Goal: Check status: Check status

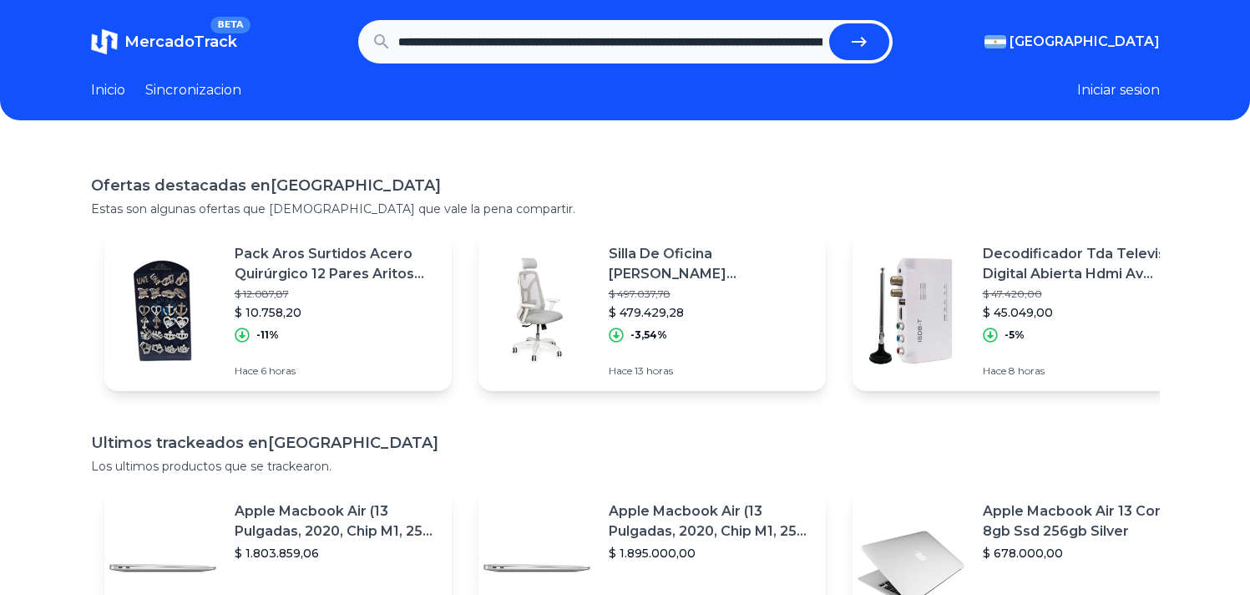
click at [869, 43] on icon "submit" at bounding box center [859, 42] width 20 height 20
type input "**********"
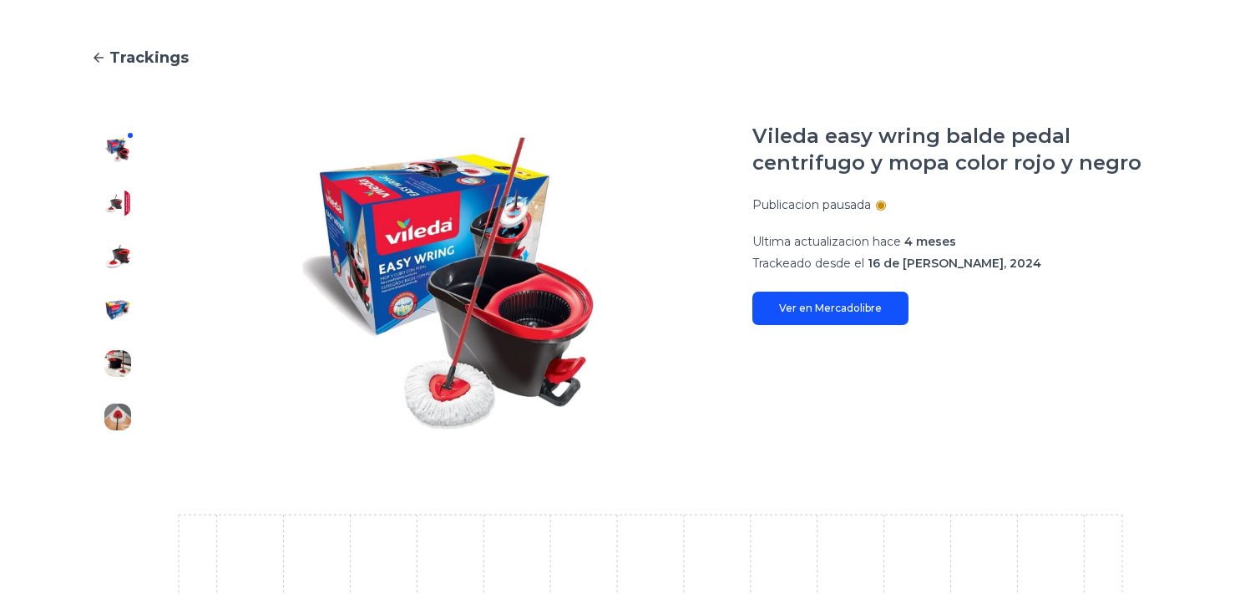
scroll to position [109, 0]
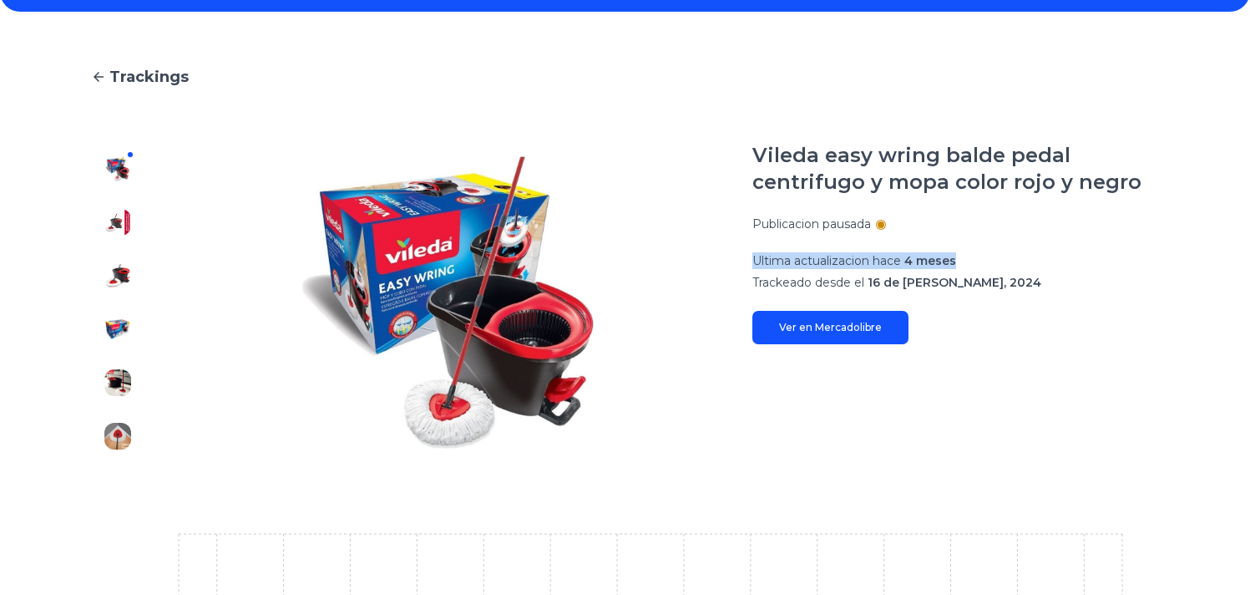
drag, startPoint x: 761, startPoint y: 258, endPoint x: 1040, endPoint y: 258, distance: 278.9
click at [1041, 259] on p "Ultima actualizacion hace 4 meses" at bounding box center [956, 260] width 408 height 17
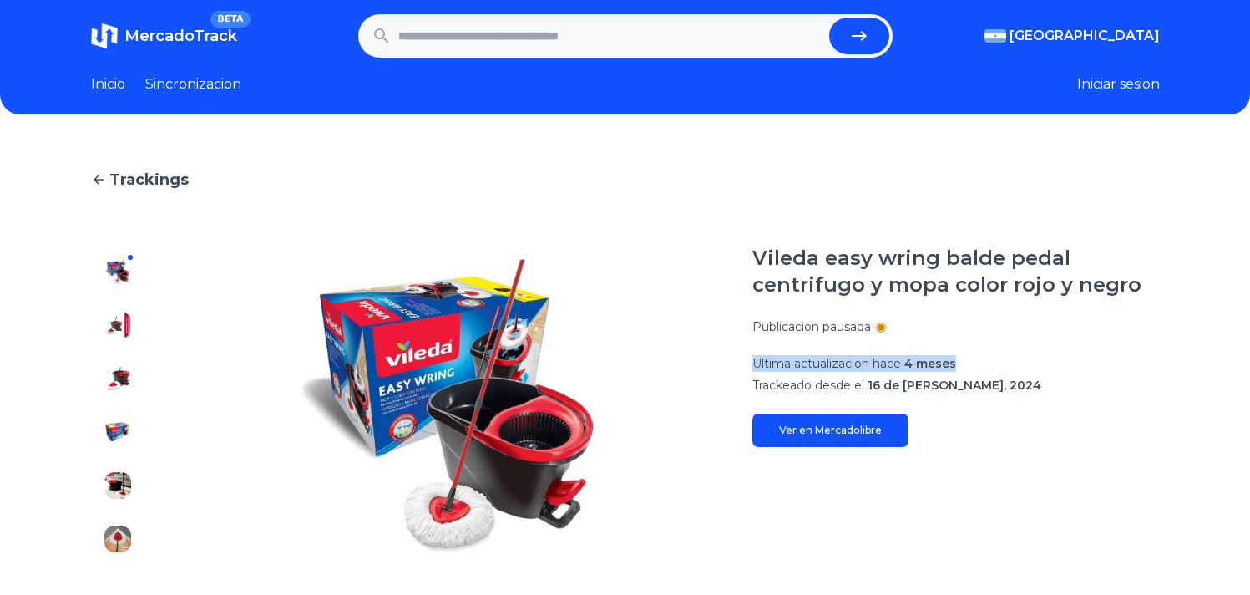
scroll to position [0, 0]
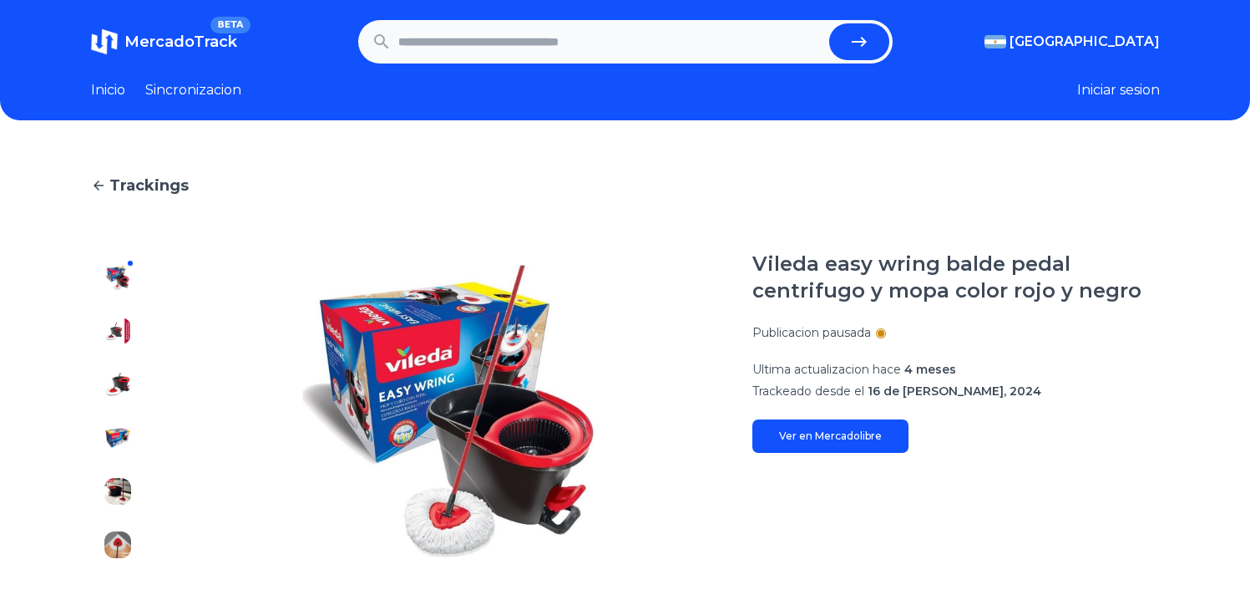
click at [1100, 395] on p "Trackeado desde el 16 de julio, 2024" at bounding box center [956, 390] width 408 height 17
drag, startPoint x: 895, startPoint y: 369, endPoint x: 1061, endPoint y: 362, distance: 165.5
click at [1061, 362] on p "Ultima actualizacion hace 4 meses" at bounding box center [956, 369] width 408 height 17
drag, startPoint x: 1060, startPoint y: 365, endPoint x: 1041, endPoint y: 370, distance: 19.0
click at [1060, 365] on p "Ultima actualizacion hace 4 meses" at bounding box center [956, 369] width 408 height 17
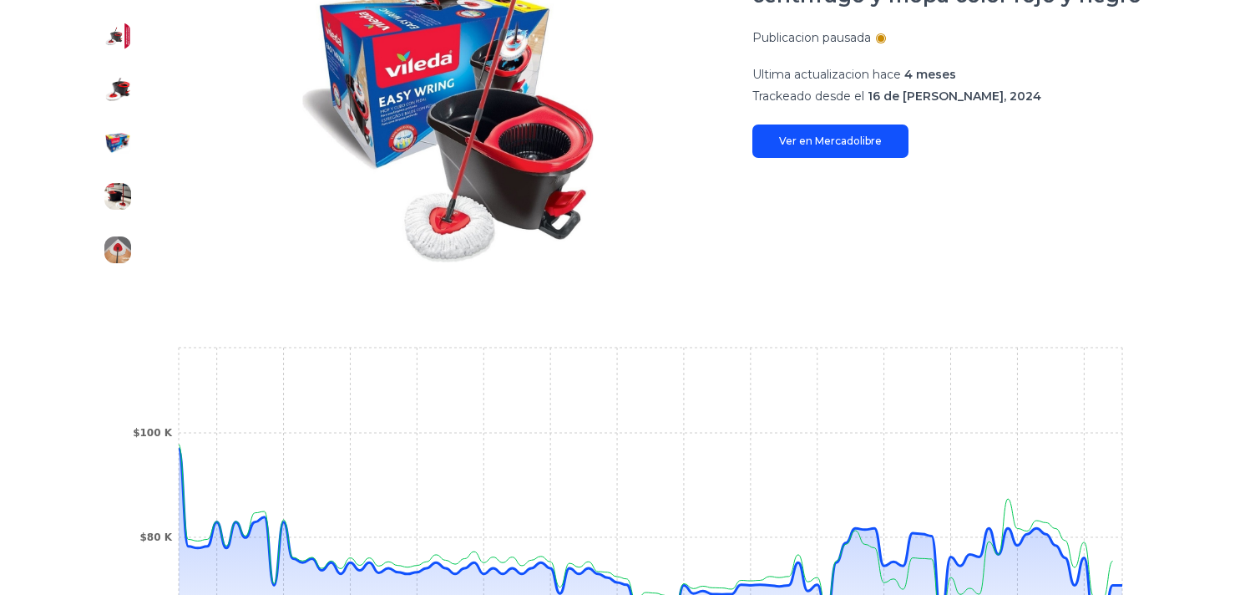
scroll to position [294, 0]
click at [815, 145] on link "Ver en Mercadolibre" at bounding box center [830, 141] width 156 height 33
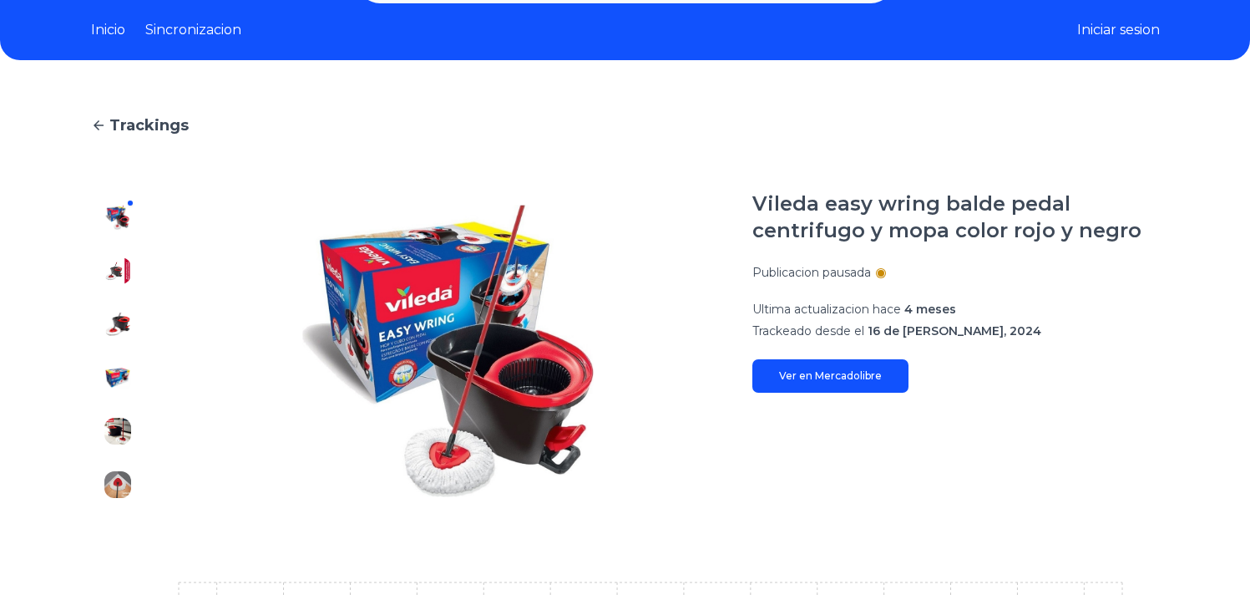
scroll to position [0, 0]
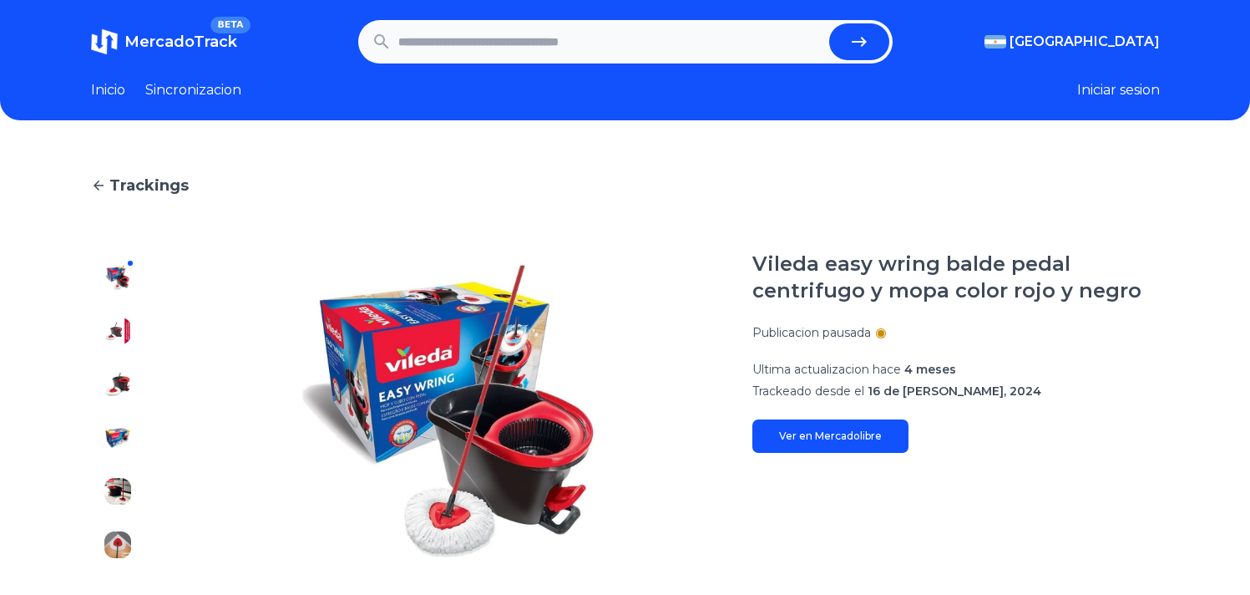
click at [487, 44] on input "text" at bounding box center [610, 41] width 424 height 37
paste input "**********"
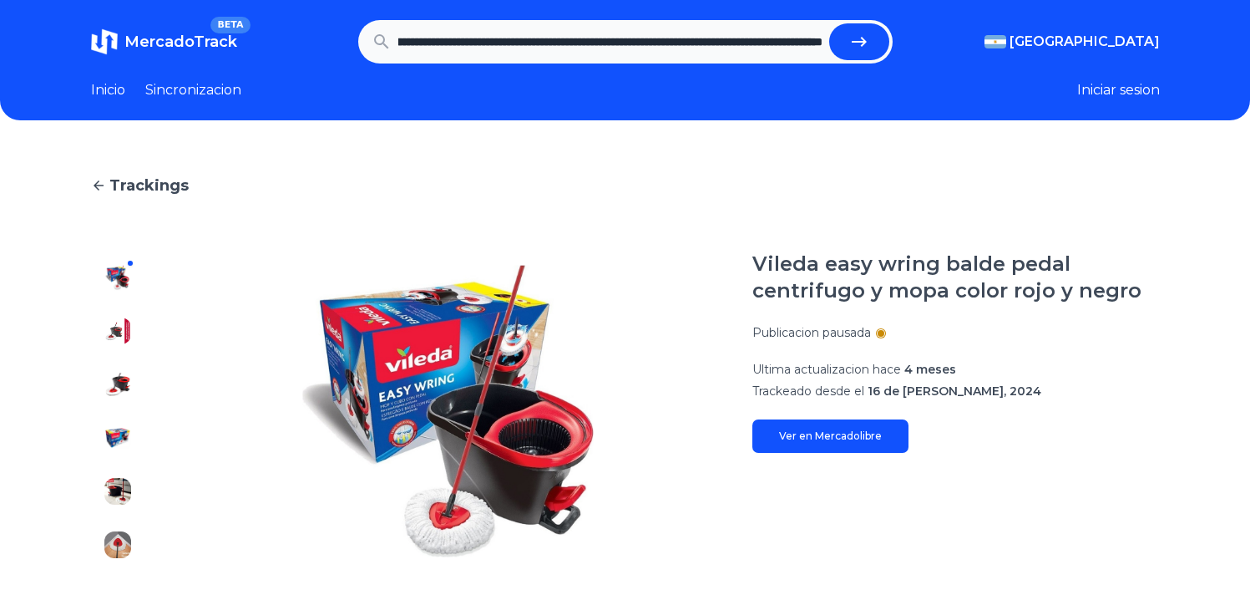
click at [829, 23] on button "submit" at bounding box center [859, 41] width 60 height 37
type input "**********"
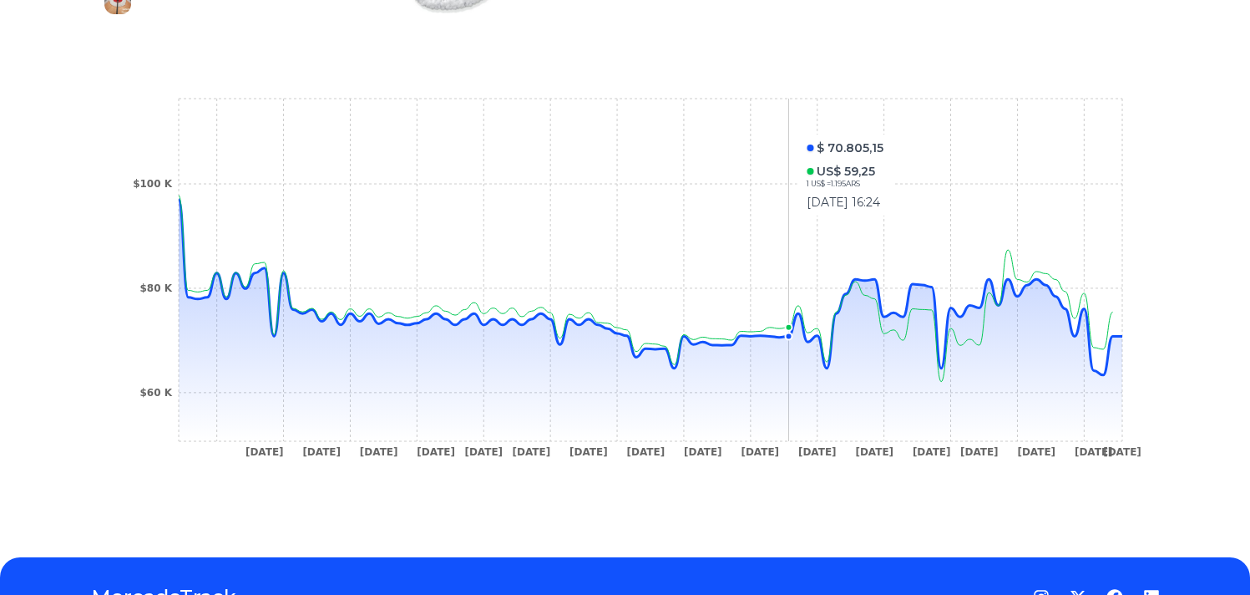
scroll to position [633, 0]
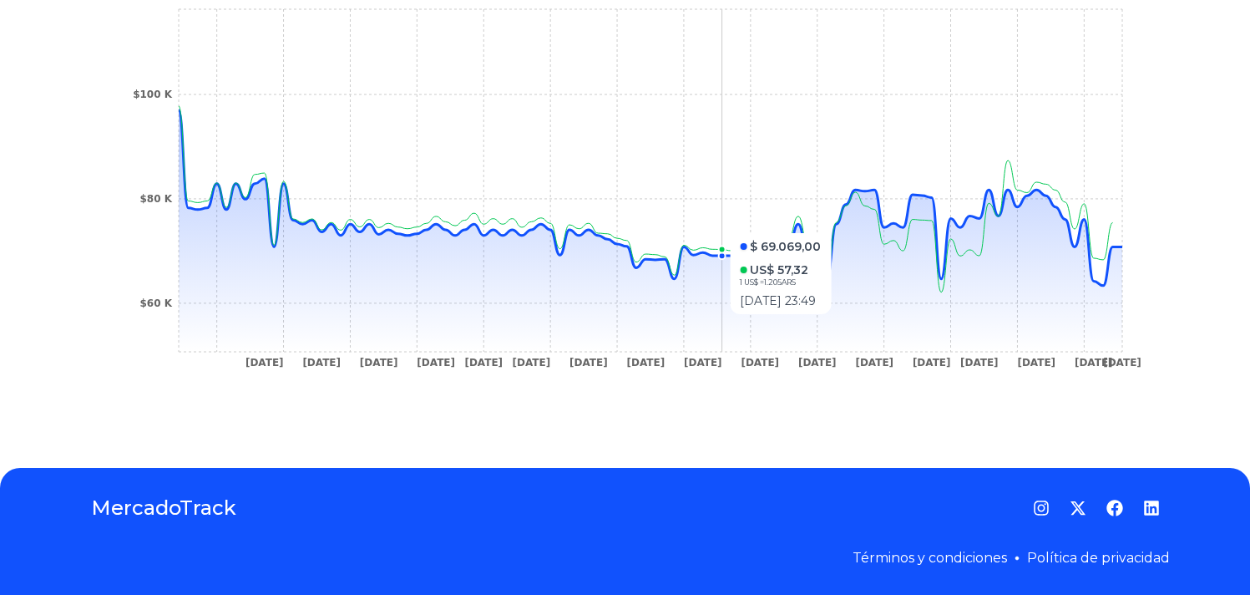
drag, startPoint x: 942, startPoint y: 326, endPoint x: 577, endPoint y: 321, distance: 365.0
click at [722, 322] on icon at bounding box center [651, 230] width 944 height 241
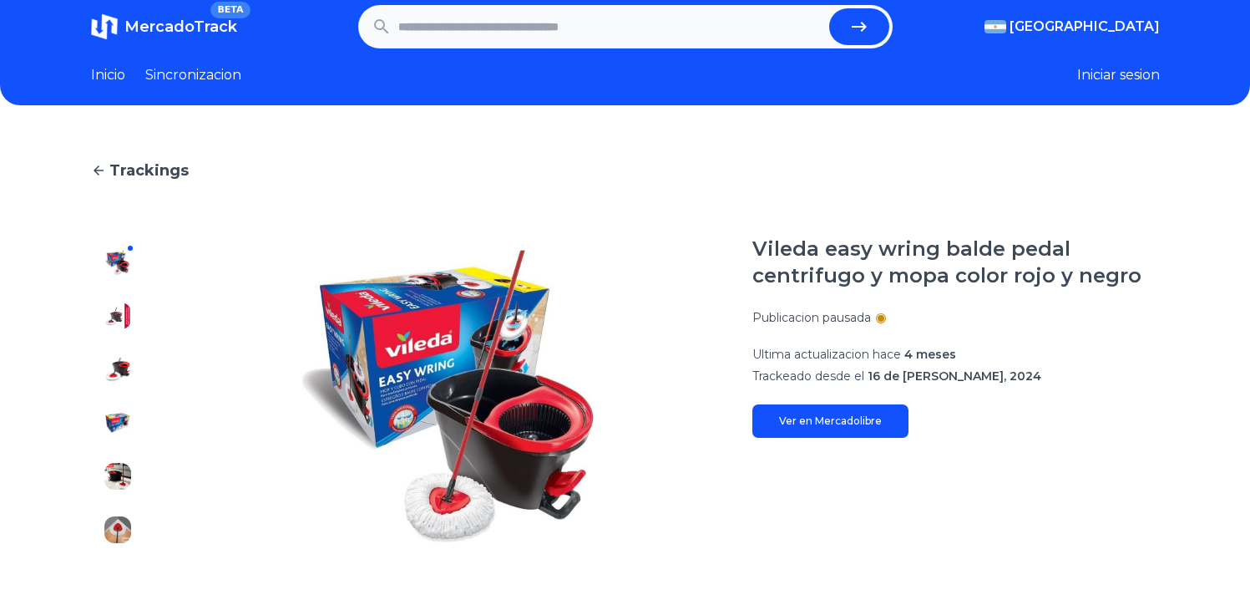
scroll to position [0, 0]
